Goal: Find specific page/section

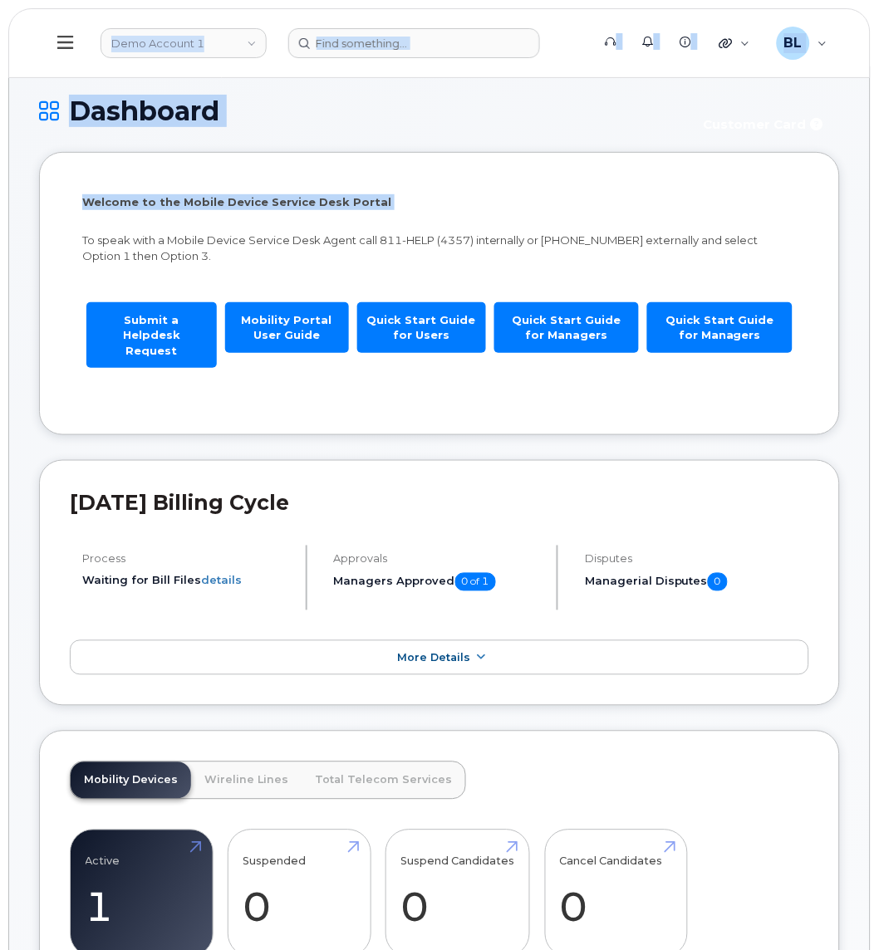
click at [312, 114] on h1 "Dashboard" at bounding box center [360, 110] width 643 height 29
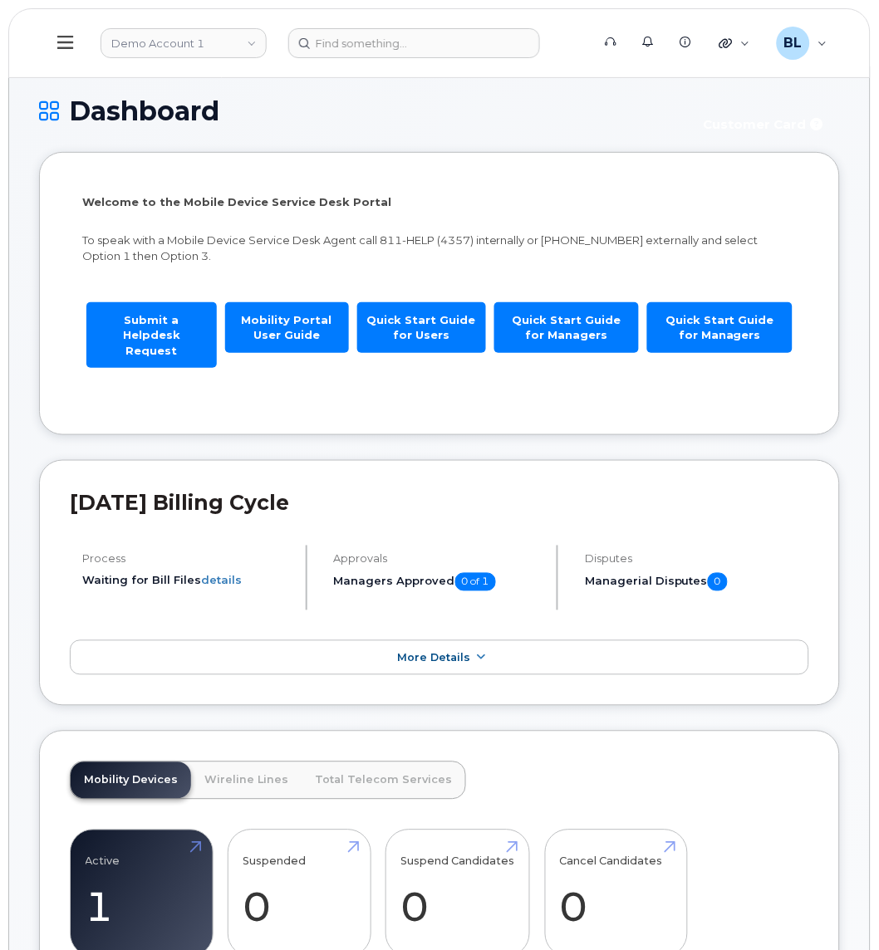
click at [253, 62] on header "Demo Account 1 Support Alerts Knowledge Base Quicklinks Suspend / Cancel Device…" at bounding box center [439, 43] width 862 height 70
click at [246, 53] on link "Demo Account 1" at bounding box center [184, 43] width 166 height 30
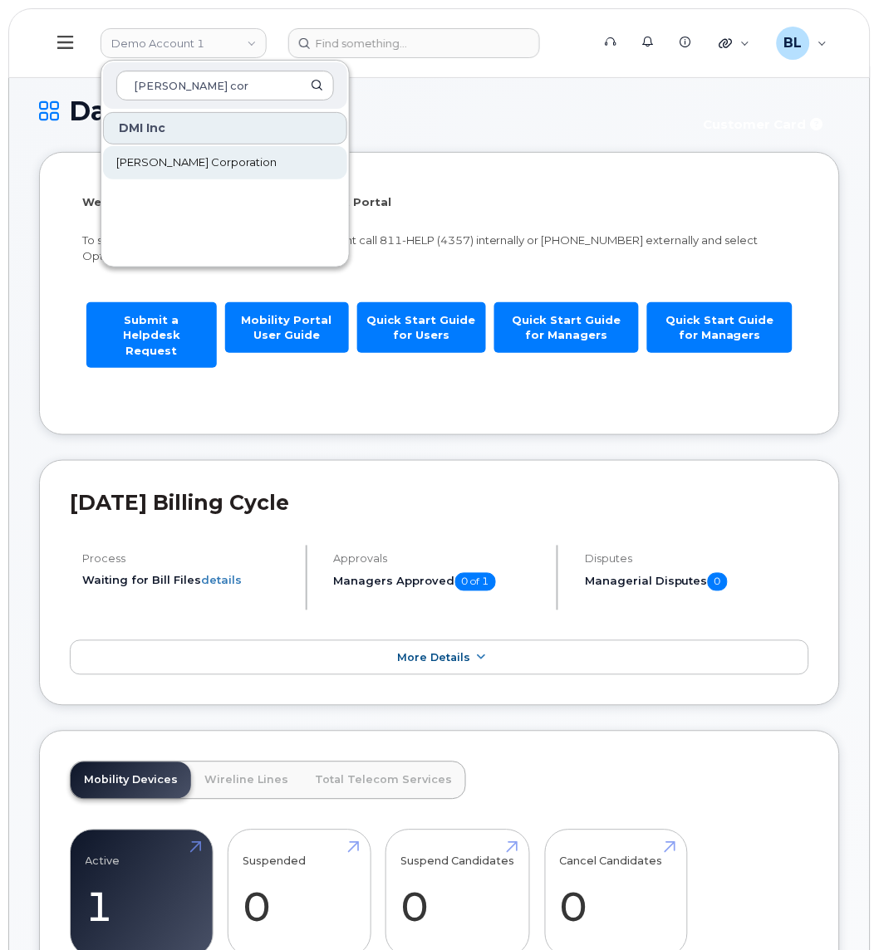
type input "[PERSON_NAME] cor"
click at [208, 171] on link "[PERSON_NAME] Corporation" at bounding box center [225, 162] width 244 height 33
